Goal: Use online tool/utility: Utilize a website feature to perform a specific function

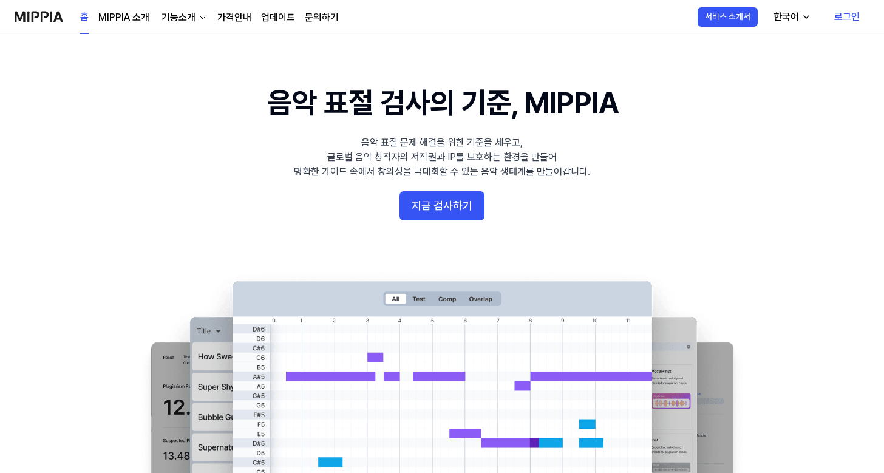
click at [848, 17] on link "로그인" at bounding box center [847, 17] width 45 height 34
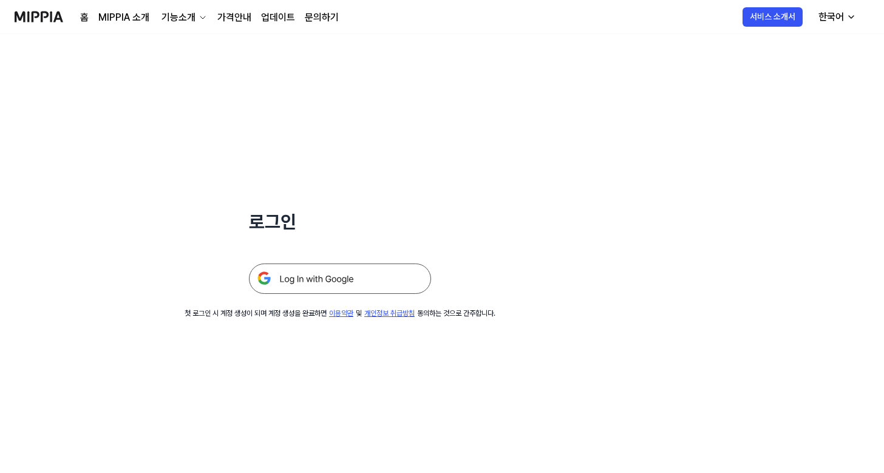
click at [346, 286] on img at bounding box center [340, 279] width 182 height 30
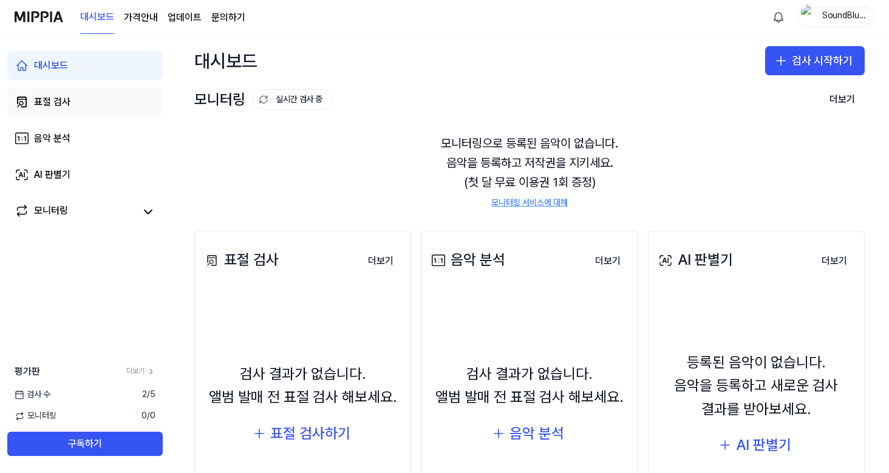
click at [70, 94] on link "표절 검사" at bounding box center [84, 101] width 155 height 29
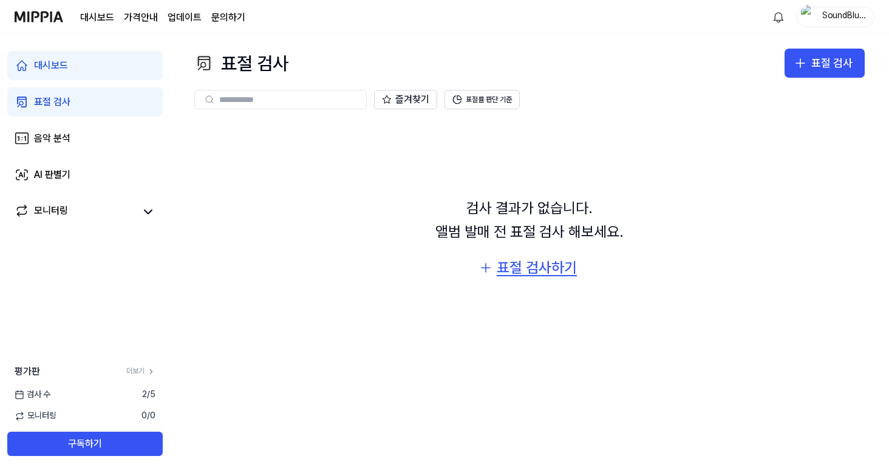
click at [516, 263] on div "표절 검사하기" at bounding box center [537, 267] width 80 height 23
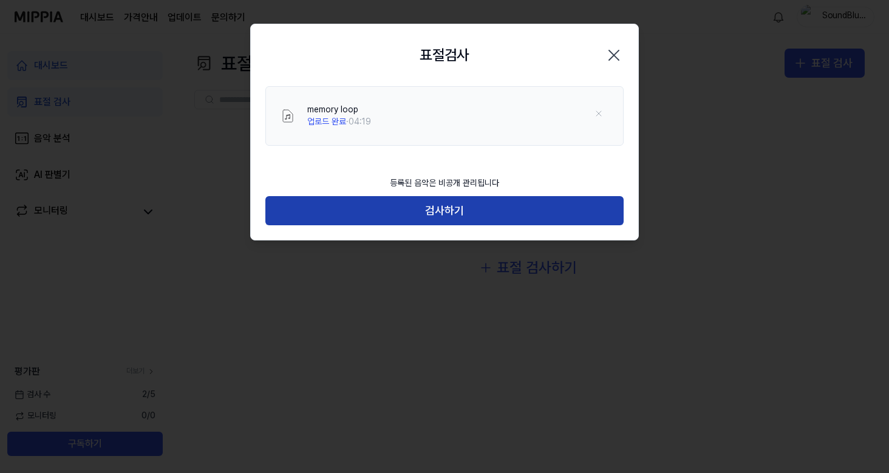
click at [440, 210] on button "검사하기" at bounding box center [444, 210] width 358 height 29
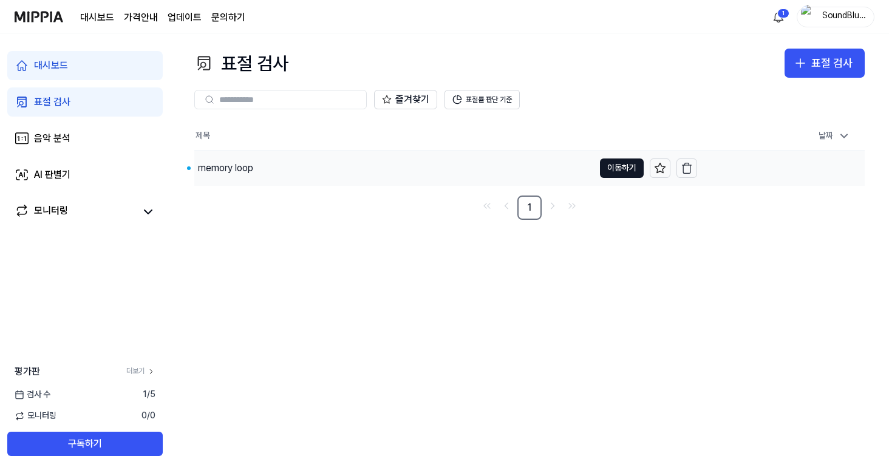
click at [228, 171] on div "memory loop" at bounding box center [225, 168] width 55 height 15
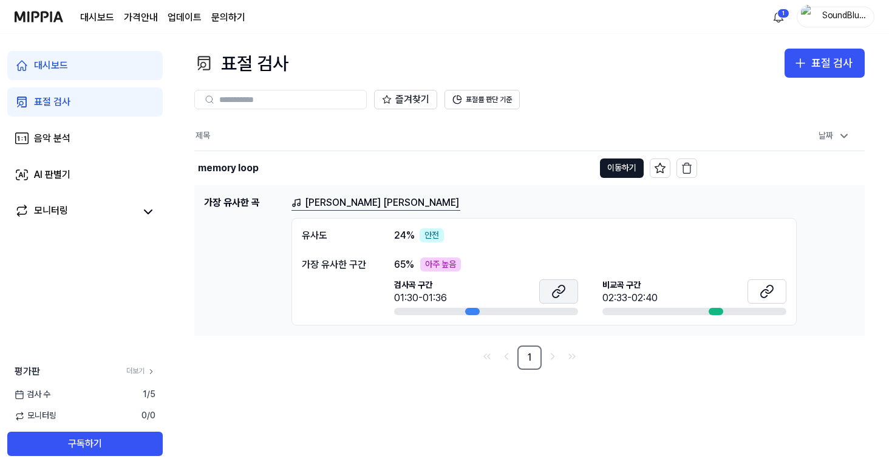
click at [554, 291] on icon at bounding box center [556, 293] width 7 height 8
click at [770, 297] on icon at bounding box center [767, 291] width 15 height 15
click at [682, 168] on icon "button" at bounding box center [687, 168] width 12 height 12
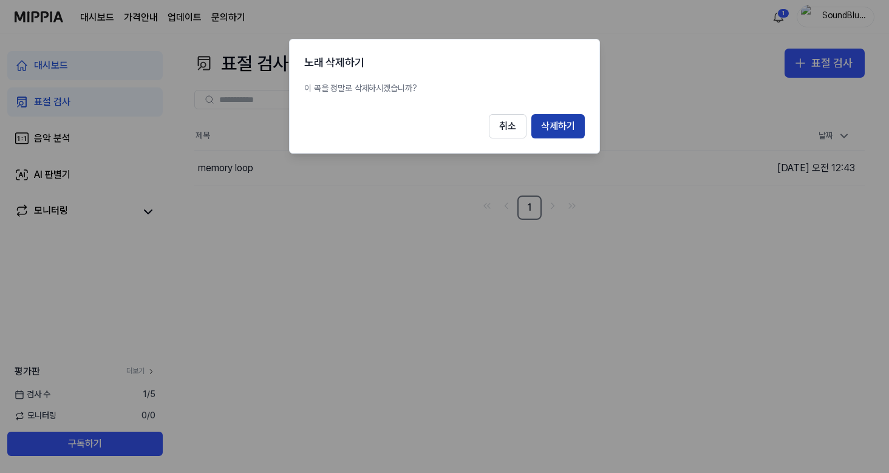
click at [566, 126] on button "삭제하기" at bounding box center [557, 126] width 53 height 24
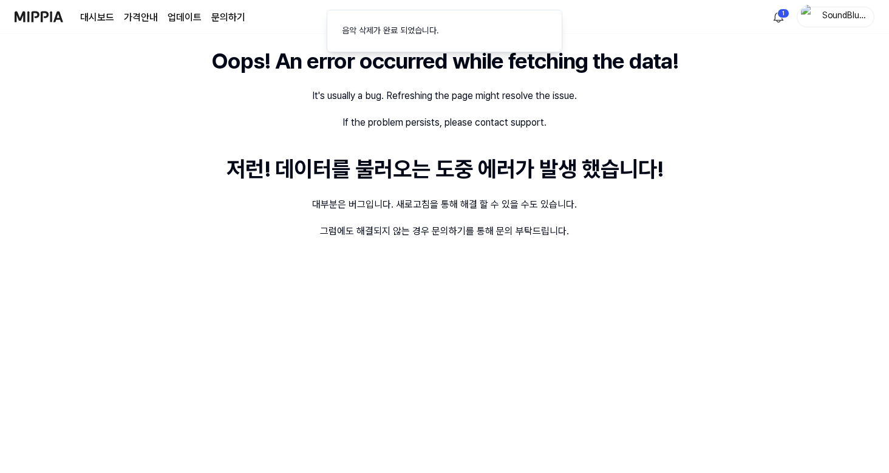
click at [47, 19] on img at bounding box center [39, 16] width 49 height 33
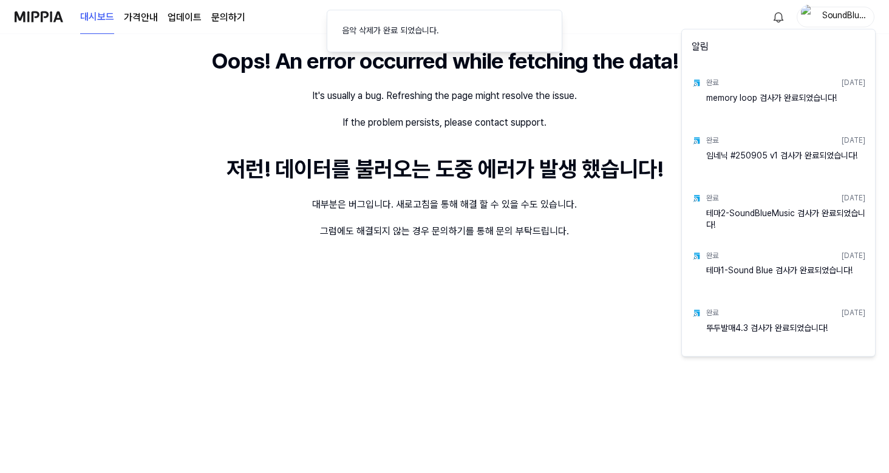
click at [746, 92] on div "memory loop 검사가 완료되었습니다!" at bounding box center [785, 104] width 159 height 24
click at [742, 97] on div "memory loop 검사가 완료되었습니다!" at bounding box center [785, 104] width 159 height 24
click at [331, 72] on html "대시보드 가격안내 업데이트 문의하기 SoundBlueMusic Oops! An error occurred while fetching the d…" at bounding box center [444, 236] width 889 height 473
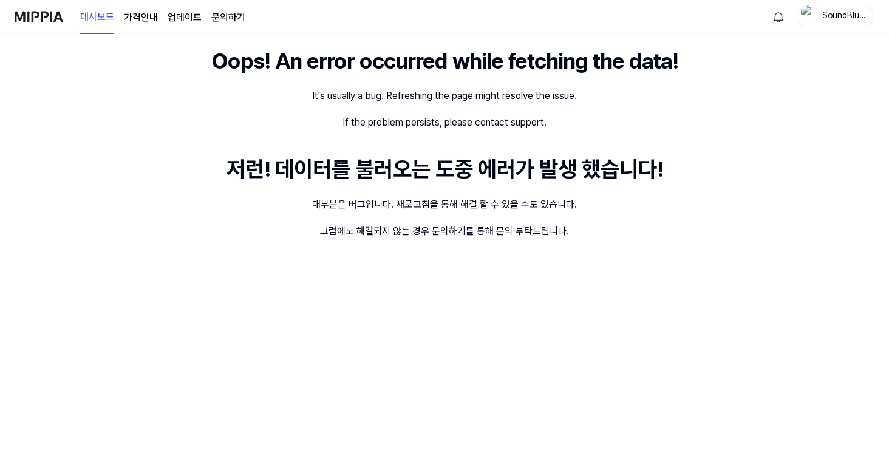
click at [45, 18] on img at bounding box center [39, 16] width 49 height 33
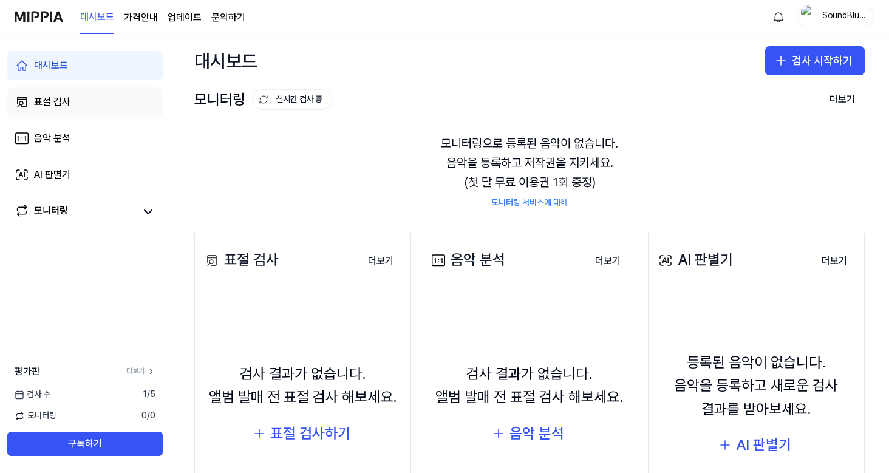
click at [65, 98] on div "표절 검사" at bounding box center [52, 102] width 36 height 15
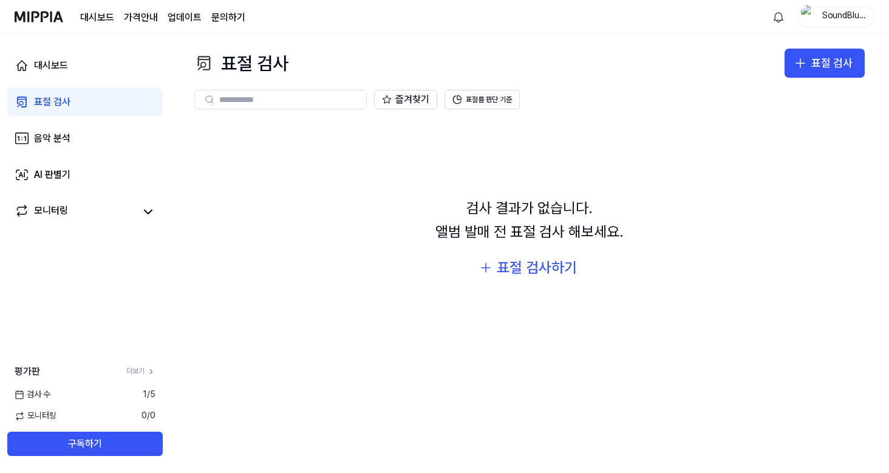
click at [821, 8] on div "SoundBlueMusic" at bounding box center [836, 17] width 78 height 21
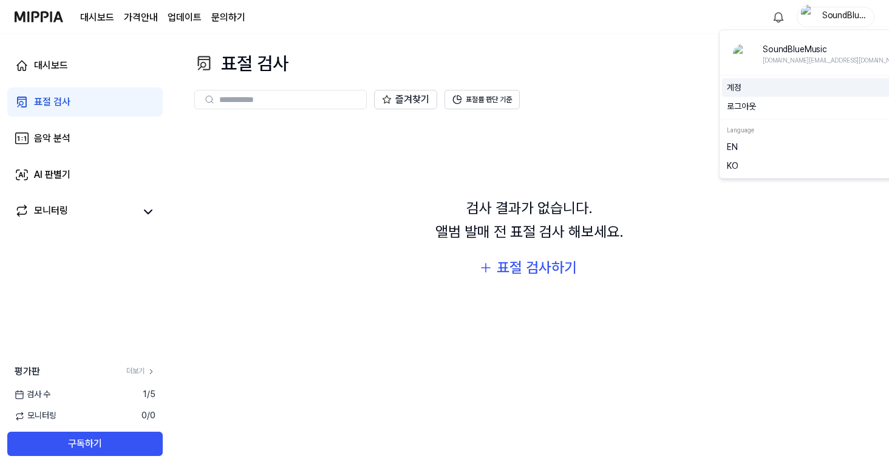
click at [735, 85] on link "계정" at bounding box center [819, 87] width 184 height 12
